Goal: Task Accomplishment & Management: Complete application form

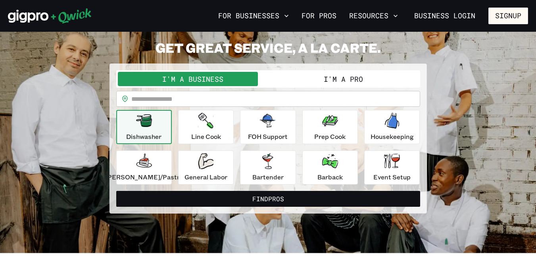
scroll to position [34, 0]
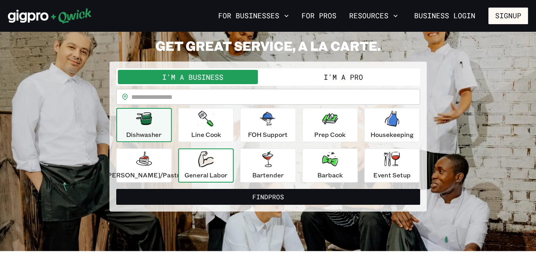
click at [214, 166] on icon "button" at bounding box center [206, 159] width 16 height 16
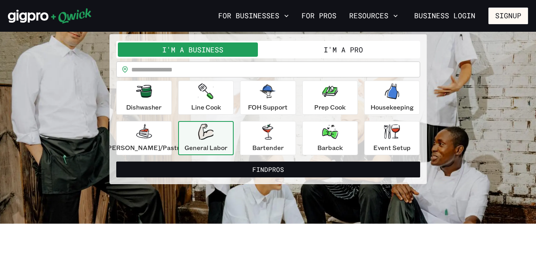
scroll to position [60, 0]
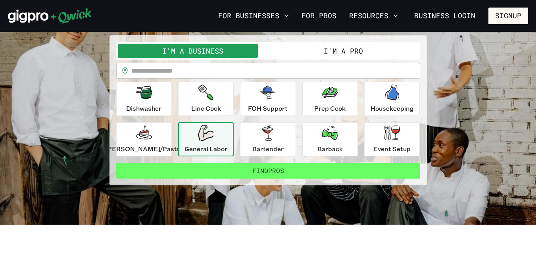
click at [305, 171] on button "Find Pros" at bounding box center [268, 171] width 304 height 16
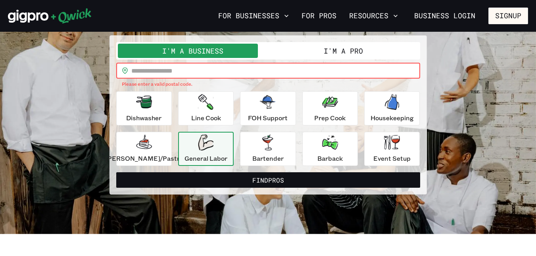
click at [179, 69] on input "text" at bounding box center [275, 71] width 289 height 16
type input "*****"
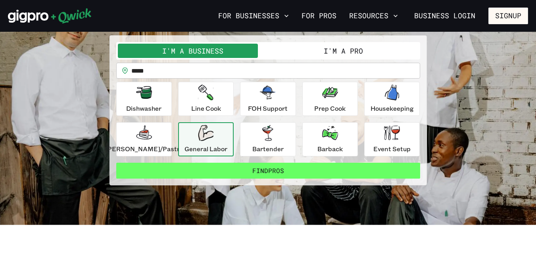
click at [254, 176] on button "Find Pros" at bounding box center [268, 171] width 304 height 16
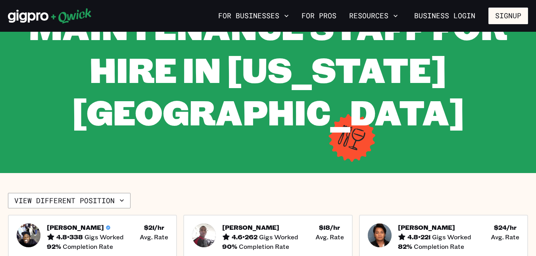
scroll to position [78, 0]
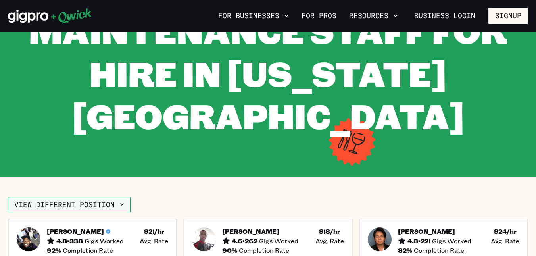
click at [98, 197] on button "View different position" at bounding box center [69, 205] width 123 height 16
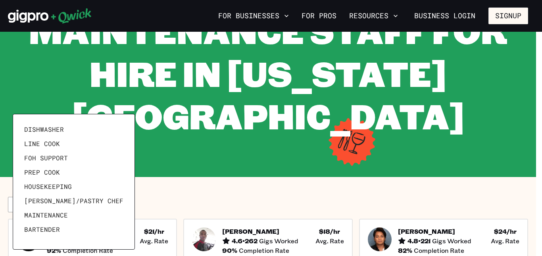
click at [160, 155] on div at bounding box center [271, 128] width 542 height 256
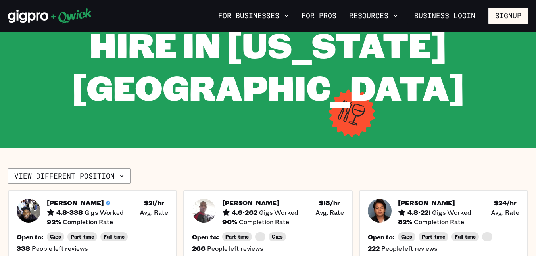
scroll to position [0, 0]
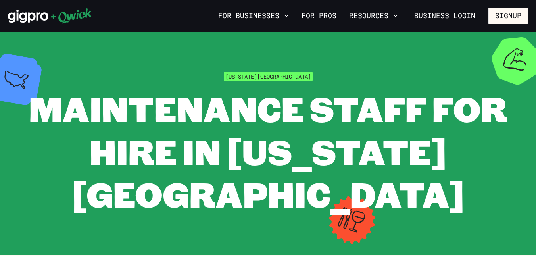
click at [239, 153] on span "Maintenance Staff for Hire in [US_STATE][GEOGRAPHIC_DATA]" at bounding box center [268, 151] width 478 height 131
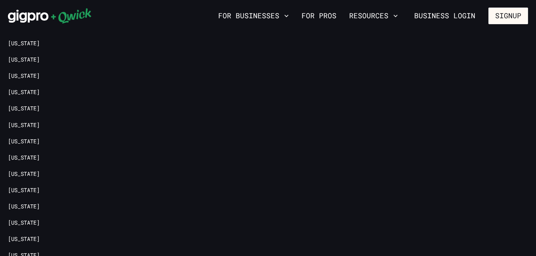
scroll to position [968, 0]
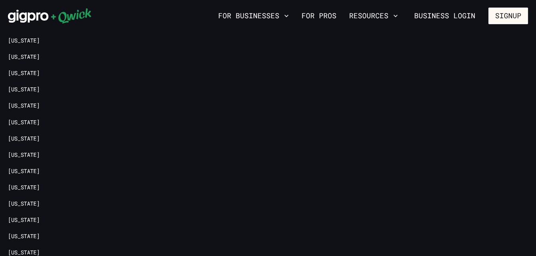
click at [30, 15] on icon at bounding box center [28, 16] width 40 height 13
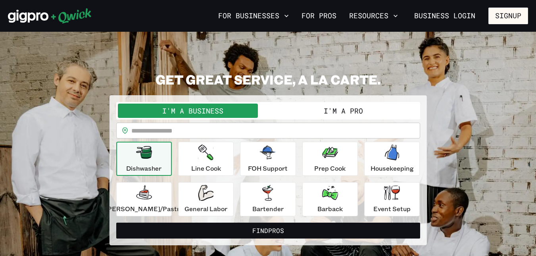
click at [309, 117] on button "I'm a Pro" at bounding box center [343, 111] width 150 height 14
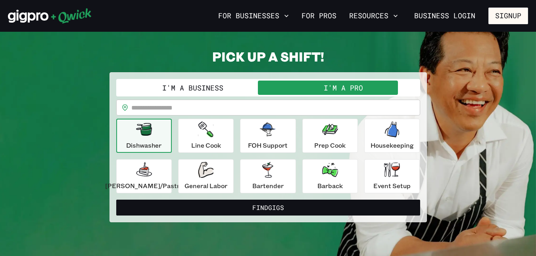
scroll to position [21, 0]
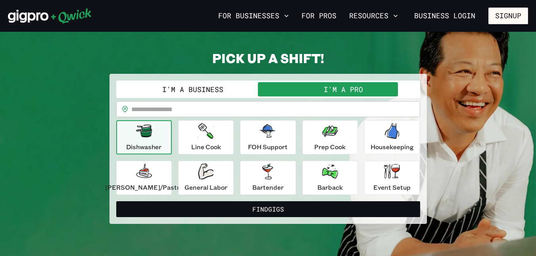
click at [146, 145] on p "Dishwasher" at bounding box center [143, 147] width 35 height 10
click at [213, 164] on icon "button" at bounding box center [205, 172] width 15 height 16
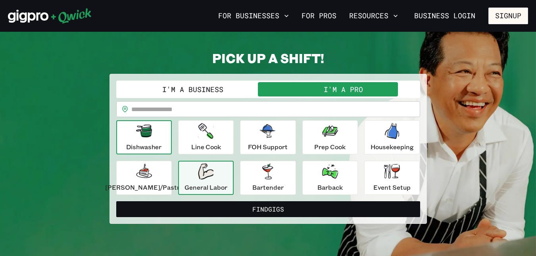
click at [152, 134] on icon "button" at bounding box center [144, 131] width 16 height 13
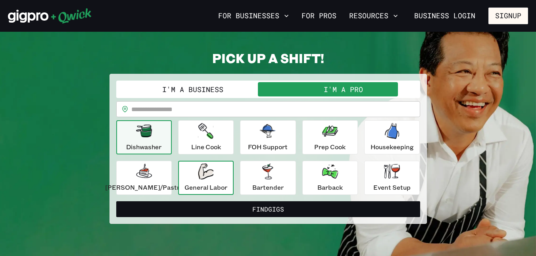
click at [224, 187] on p "General Labor" at bounding box center [206, 188] width 43 height 10
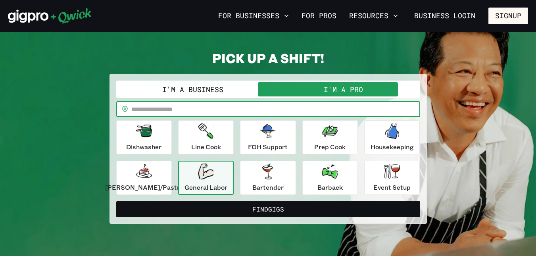
click at [215, 115] on input "text" at bounding box center [275, 109] width 289 height 16
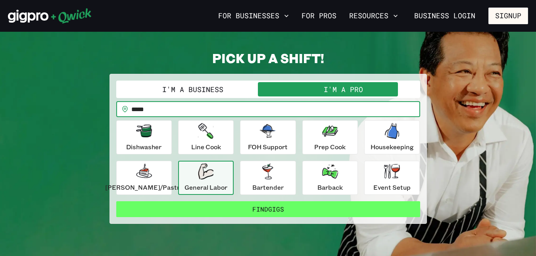
type input "*****"
click at [251, 205] on button "Find Gigs" at bounding box center [268, 209] width 304 height 16
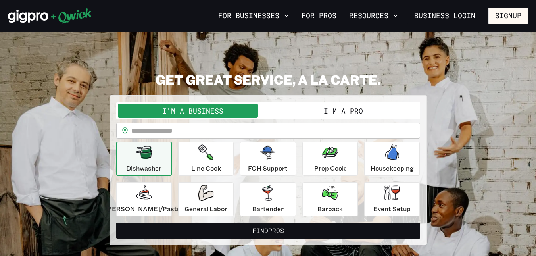
scroll to position [21, 0]
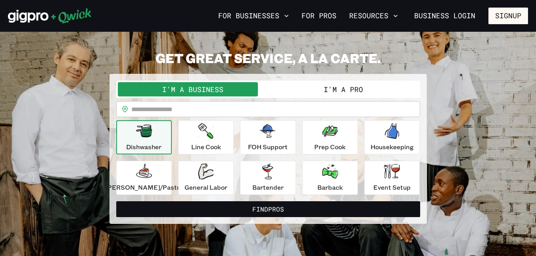
click at [328, 89] on button "I'm a Pro" at bounding box center [343, 89] width 150 height 14
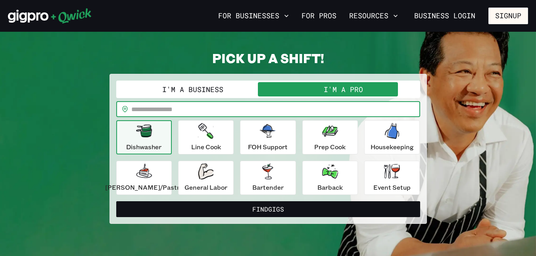
click at [173, 110] on input "text" at bounding box center [275, 109] width 289 height 16
type input "*****"
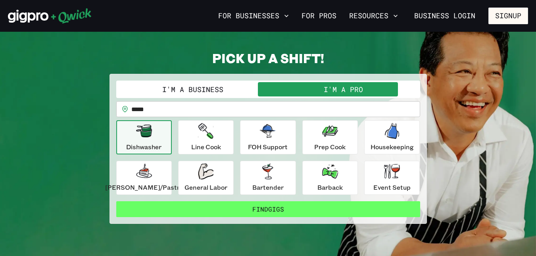
click at [256, 210] on button "Find Gigs" at bounding box center [268, 209] width 304 height 16
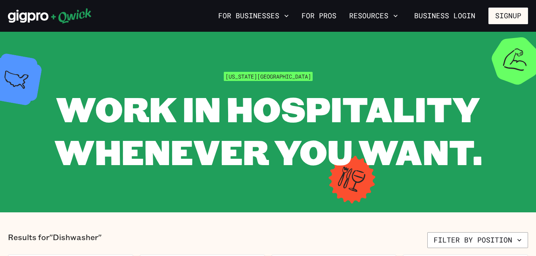
scroll to position [159, 0]
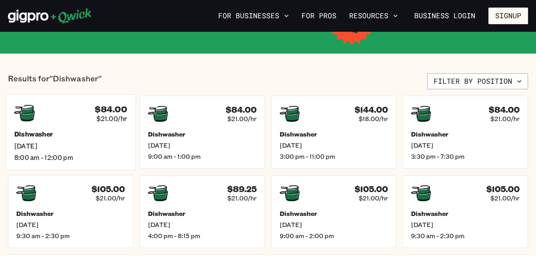
click at [47, 117] on div "$84.00 $21.00/hr" at bounding box center [70, 113] width 113 height 21
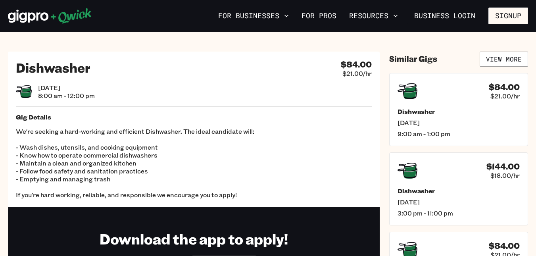
click at [118, 145] on p "We're seeking a hard-working and efficient Dishwasher. The ideal candidate will…" at bounding box center [194, 162] width 356 height 71
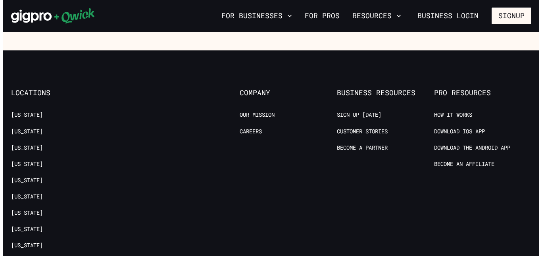
scroll to position [354, 0]
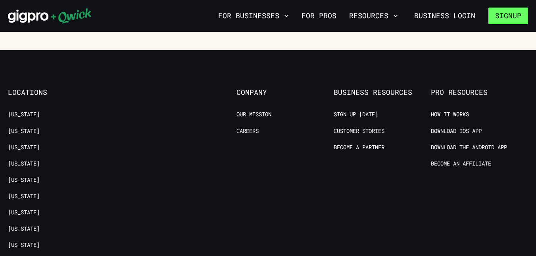
click at [504, 23] on button "Signup" at bounding box center [509, 16] width 40 height 17
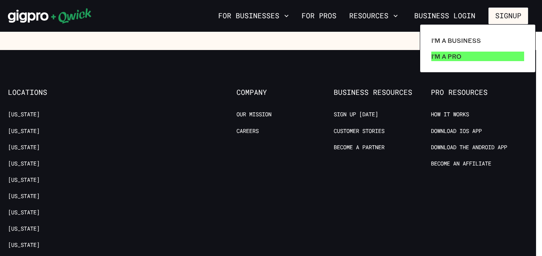
click at [444, 58] on p "I'm a Pro" at bounding box center [446, 57] width 30 height 10
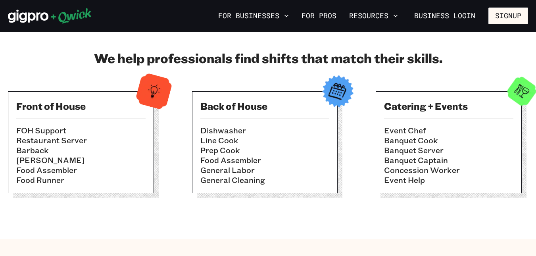
scroll to position [264, 0]
click at [219, 112] on div "Back of House Dishwasher Line Cook Prep Cook Food Assembler General Labor Gener…" at bounding box center [265, 142] width 146 height 102
click at [323, 84] on div "We help professionals find shifts that match their skills. Front of House FOH S…" at bounding box center [268, 125] width 520 height 150
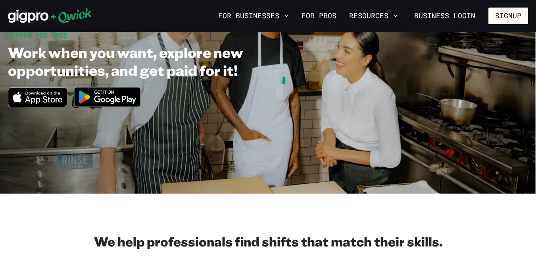
scroll to position [0, 0]
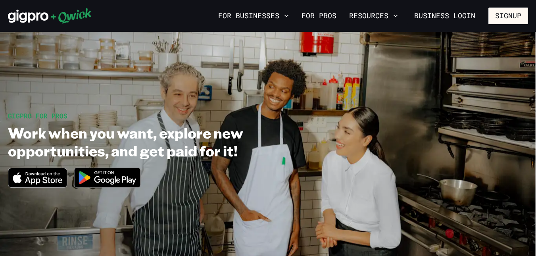
drag, startPoint x: 99, startPoint y: 25, endPoint x: 11, endPoint y: 19, distance: 88.7
click at [11, 19] on div "For Businesses For Pros Resources Business Login Signup" at bounding box center [268, 16] width 536 height 32
click at [115, 181] on img at bounding box center [107, 178] width 77 height 30
